Goal: Transaction & Acquisition: Subscribe to service/newsletter

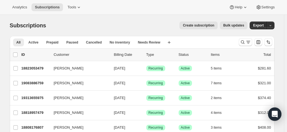
click at [192, 24] on span "Create subscription" at bounding box center [198, 25] width 31 height 4
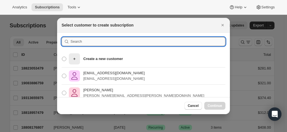
click at [92, 45] on input ":rc:" at bounding box center [147, 41] width 155 height 9
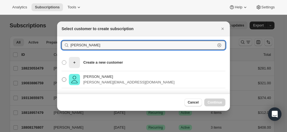
type input "[PERSON_NAME]"
click at [96, 79] on p "[PERSON_NAME]" at bounding box center [128, 77] width 91 height 6
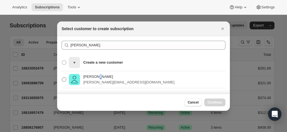
click at [69, 79] on img ":rc:" at bounding box center [74, 79] width 11 height 11
click at [62, 77] on input "[PERSON_NAME] [PERSON_NAME][EMAIL_ADDRESS][DOMAIN_NAME]" at bounding box center [62, 77] width 0 height 0
radio input "true"
click at [218, 103] on span "Continue" at bounding box center [215, 102] width 14 height 4
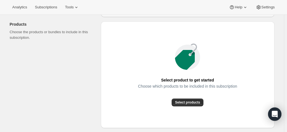
scroll to position [56, 0]
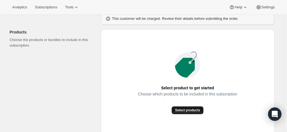
click at [186, 111] on span "Select products" at bounding box center [187, 110] width 25 height 4
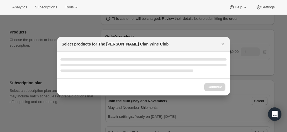
select select "gid://shopify/ProductVariant/46927751086247"
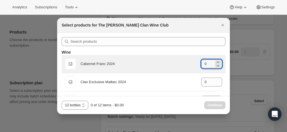
drag, startPoint x: 199, startPoint y: 62, endPoint x: 193, endPoint y: 62, distance: 5.6
click at [193, 62] on div "Default Title Cabernet Franc 2024 gid://shopify/ProductVariant/46914039546023 0" at bounding box center [143, 63] width 157 height 11
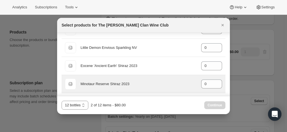
scroll to position [223, 0]
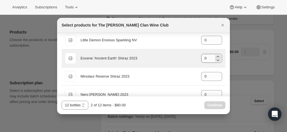
type input "2"
drag, startPoint x: 209, startPoint y: 56, endPoint x: 190, endPoint y: 57, distance: 19.8
click at [189, 56] on div "Default Title Eocene 'Ancient Earth' Shiraz 2023 gid://shopify/ProductVariant/4…" at bounding box center [143, 58] width 157 height 11
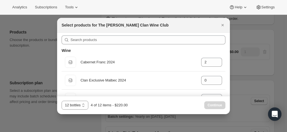
scroll to position [0, 0]
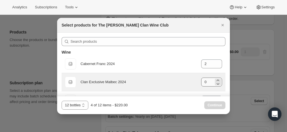
type input "2"
drag, startPoint x: 207, startPoint y: 82, endPoint x: 196, endPoint y: 83, distance: 11.4
click at [196, 83] on div "Default Title Clan Exclusive Malbec 2024 gid://shopify/ProductVariant/469140383…" at bounding box center [143, 81] width 157 height 11
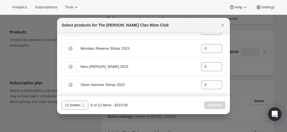
scroll to position [306, 0]
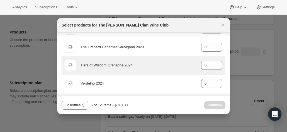
type input "2"
click at [187, 64] on div "Default Title Tiers of Wisdom Grenache 2024 gid://shopify/ProductVariant/469140…" at bounding box center [143, 65] width 157 height 11
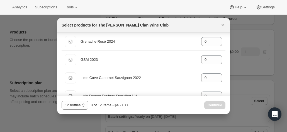
scroll to position [139, 0]
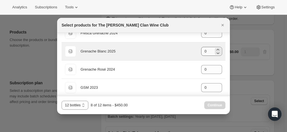
type input "2"
drag, startPoint x: 208, startPoint y: 50, endPoint x: 194, endPoint y: 50, distance: 13.7
click at [194, 50] on div "Default Title Grenache Blanc 2025 gid://shopify/ProductVariant/46914041970855 0" at bounding box center [143, 51] width 157 height 11
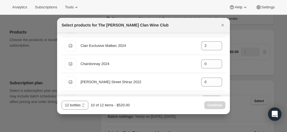
scroll to position [28, 0]
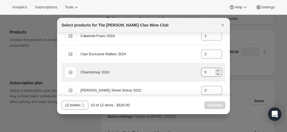
type input "2"
drag, startPoint x: 204, startPoint y: 70, endPoint x: 195, endPoint y: 72, distance: 9.6
click at [195, 72] on div "Default Title Chardonnay 2024 gid://shopify/ProductVariant/46914040299687 0" at bounding box center [143, 72] width 157 height 11
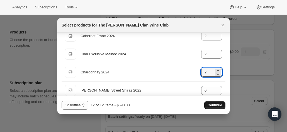
type input "2"
click at [212, 104] on span "Continue" at bounding box center [215, 105] width 14 height 4
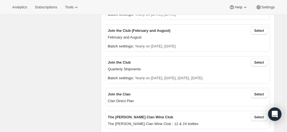
scroll to position [167, 0]
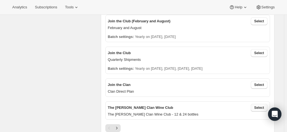
click at [257, 106] on span "Select" at bounding box center [259, 107] width 10 height 4
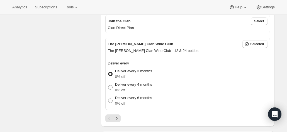
scroll to position [251, 0]
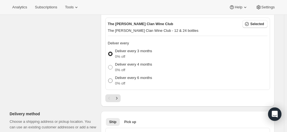
click at [124, 81] on p "0% off" at bounding box center [133, 83] width 37 height 6
click at [108, 79] on input "Deliver every 6 months 0% off" at bounding box center [108, 78] width 0 height 0
radio input "true"
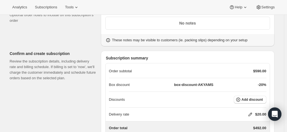
scroll to position [501, 0]
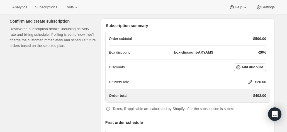
click at [250, 79] on icon at bounding box center [250, 82] width 6 height 6
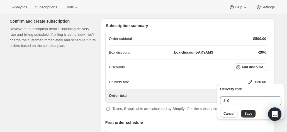
drag, startPoint x: 252, startPoint y: 113, endPoint x: 245, endPoint y: 109, distance: 8.0
click at [250, 113] on button "Save" at bounding box center [248, 113] width 14 height 8
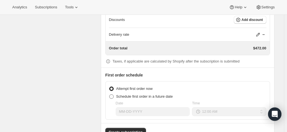
scroll to position [557, 0]
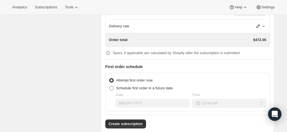
click at [114, 86] on span at bounding box center [111, 88] width 4 height 4
click at [109, 86] on input "Schedule first order in a future date" at bounding box center [109, 86] width 0 height 0
radio input "true"
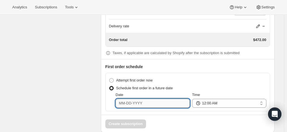
click at [125, 102] on input "Date" at bounding box center [153, 103] width 74 height 9
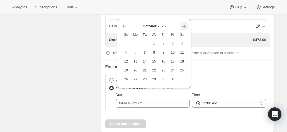
click at [183, 25] on icon "Show next month, November 2025" at bounding box center [184, 26] width 6 height 6
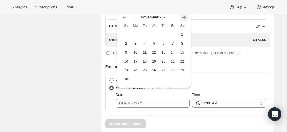
click at [185, 19] on icon "Show next month, December 2025" at bounding box center [184, 17] width 6 height 6
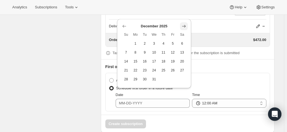
click at [185, 26] on icon "Show next month, January 2026" at bounding box center [184, 26] width 4 height 3
click at [185, 26] on icon "Show next month, February 2026" at bounding box center [184, 26] width 4 height 3
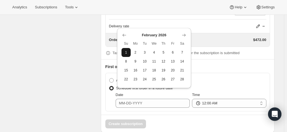
click at [126, 50] on span "1" at bounding box center [126, 52] width 5 height 4
type input "[DATE]"
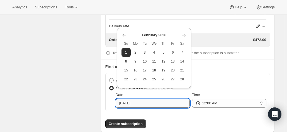
click at [141, 102] on input "[DATE]" at bounding box center [153, 103] width 74 height 9
click at [140, 102] on input "[DATE]" at bounding box center [153, 103] width 74 height 9
click at [212, 99] on select "12:00 AM 01:00 AM 02:00 AM 03:00 AM 04:00 AM 05:00 AM 06:00 AM 07:00 AM 08:00 A…" at bounding box center [229, 103] width 74 height 9
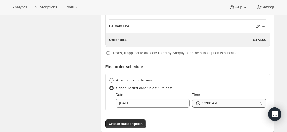
select select "08:00"
click at [193, 99] on select "12:00 AM 01:00 AM 02:00 AM 03:00 AM 04:00 AM 05:00 AM 06:00 AM 07:00 AM 08:00 A…" at bounding box center [229, 103] width 74 height 9
click at [125, 121] on span "Create subscription" at bounding box center [126, 124] width 34 height 6
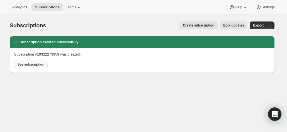
click at [32, 66] on span "See subscription" at bounding box center [31, 64] width 27 height 4
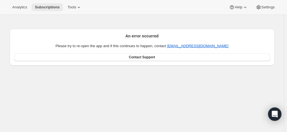
click at [39, 6] on span "Subscriptions" at bounding box center [47, 7] width 25 height 4
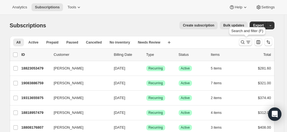
click at [244, 41] on icon "Search and filter results" at bounding box center [243, 42] width 6 height 6
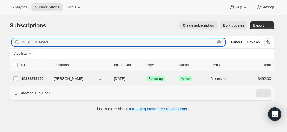
type input "[PERSON_NAME]"
click at [34, 78] on p "19322273959" at bounding box center [35, 79] width 28 height 6
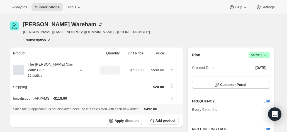
scroll to position [28, 0]
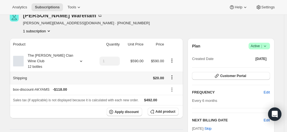
click at [172, 74] on icon "Shipping actions" at bounding box center [172, 77] width 6 height 6
click at [170, 82] on span "Edit shipping rate" at bounding box center [173, 82] width 28 height 4
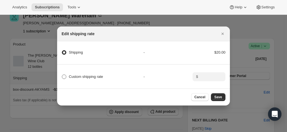
click at [63, 74] on span ":r19m:" at bounding box center [64, 76] width 4 height 4
click at [62, 74] on input "Custom shipping rate" at bounding box center [62, 74] width 0 height 0
radio input "true"
radio input "false"
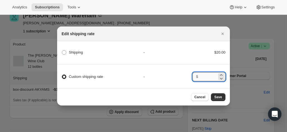
drag, startPoint x: 202, startPoint y: 77, endPoint x: 204, endPoint y: 75, distance: 3.2
click at [202, 77] on input ":r19m:" at bounding box center [208, 76] width 17 height 9
type input "0.00"
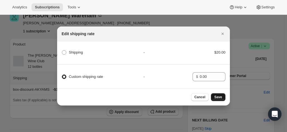
click at [225, 97] on button "Save" at bounding box center [218, 97] width 14 height 8
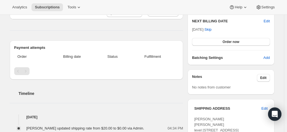
scroll to position [195, 0]
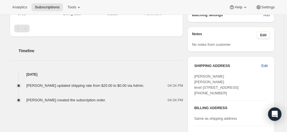
click at [264, 64] on span "Edit" at bounding box center [264, 66] width 6 height 6
select select "VIC"
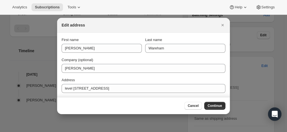
scroll to position [0, 0]
click at [223, 25] on icon "Close" at bounding box center [222, 25] width 2 height 2
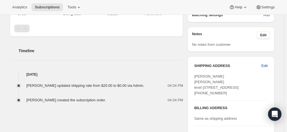
click at [265, 65] on span "Edit" at bounding box center [264, 66] width 6 height 6
select select "VIC"
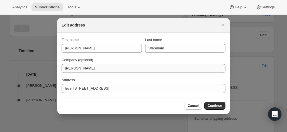
scroll to position [0, 0]
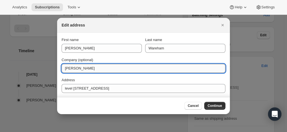
click at [62, 68] on input "[PERSON_NAME]" at bounding box center [144, 68] width 164 height 9
type input "C/- [PERSON_NAME]"
click at [212, 101] on div "Cancel Continue" at bounding box center [143, 105] width 173 height 17
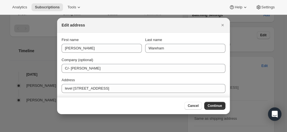
click at [213, 101] on div "Cancel Continue" at bounding box center [143, 105] width 173 height 17
click at [213, 102] on button "Continue" at bounding box center [214, 106] width 21 height 8
click at [213, 108] on button "Continue" at bounding box center [214, 106] width 21 height 8
